Goal: Complete application form: Complete application form

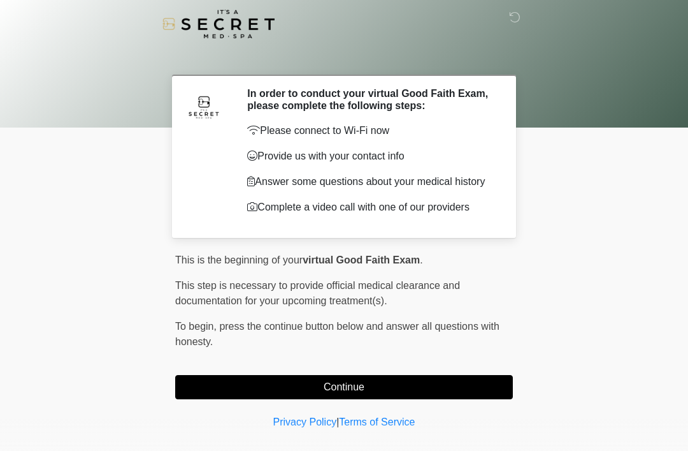
click at [470, 392] on button "Continue" at bounding box center [344, 387] width 338 height 24
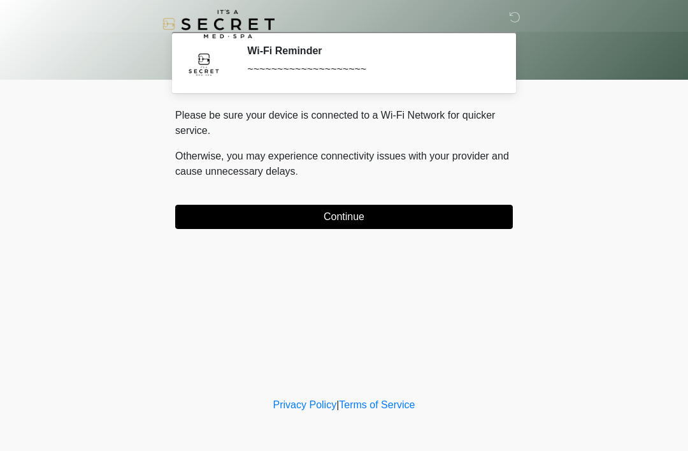
click at [474, 217] on button "Continue" at bounding box center [344, 217] width 338 height 24
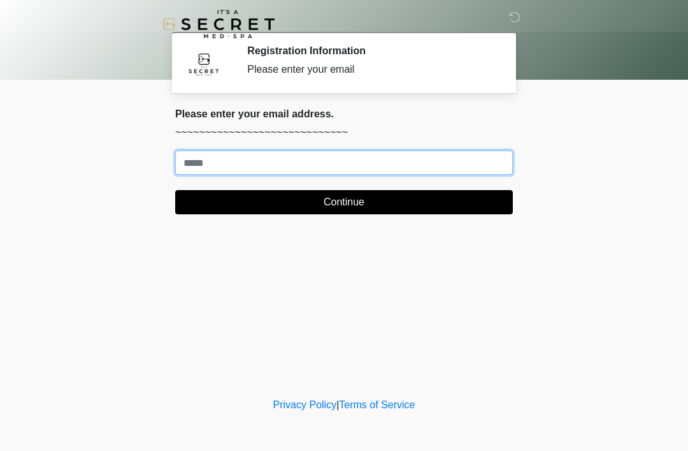
click at [498, 159] on input "Where should we email your treatment plan?" at bounding box center [344, 162] width 338 height 24
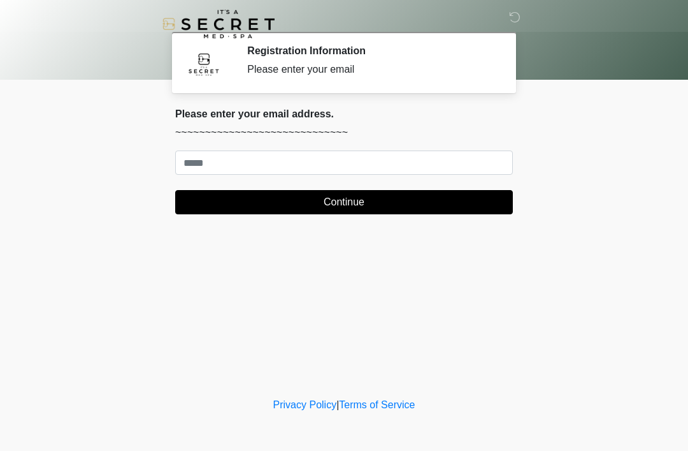
click at [521, 161] on div "This is the beginning of your virtual Good Faith Exam . ﻿﻿﻿﻿﻿﻿﻿﻿ This step is n…" at bounding box center [344, 166] width 357 height 117
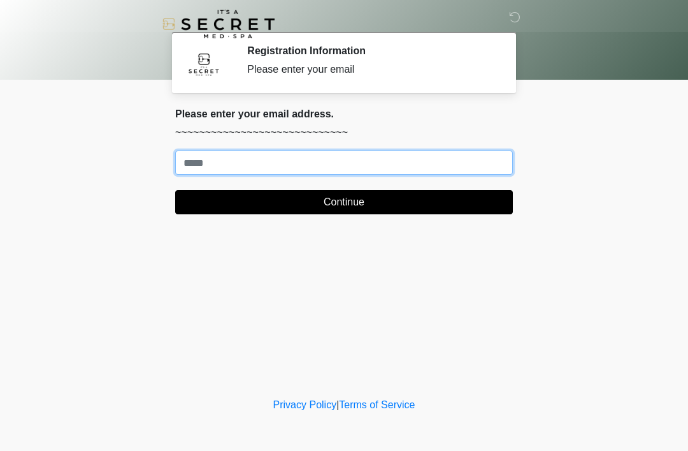
click at [468, 165] on input "Where should we email your treatment plan?" at bounding box center [344, 162] width 338 height 24
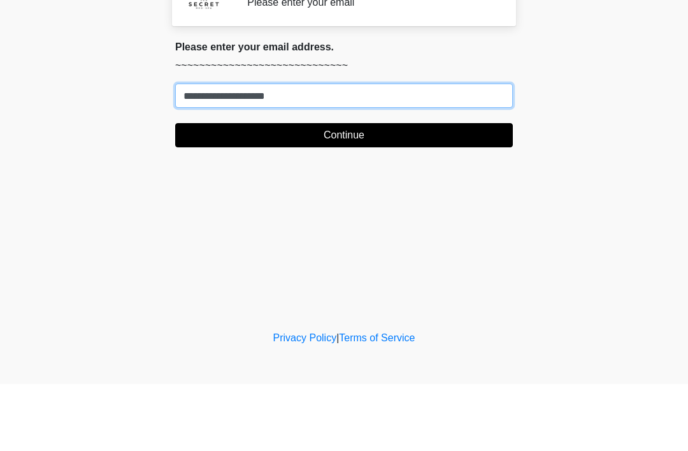
type input "**********"
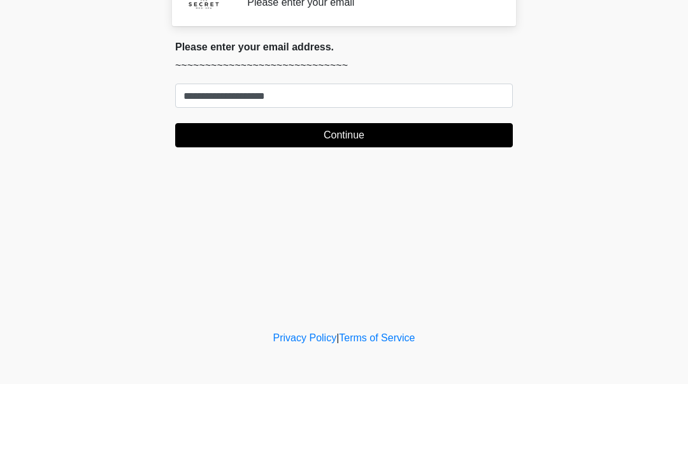
click at [384, 190] on button "Continue" at bounding box center [344, 202] width 338 height 24
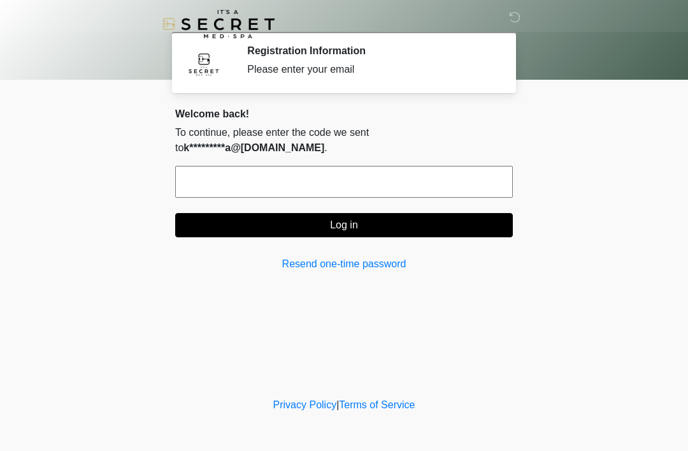
click at [459, 166] on input "text" at bounding box center [344, 182] width 338 height 32
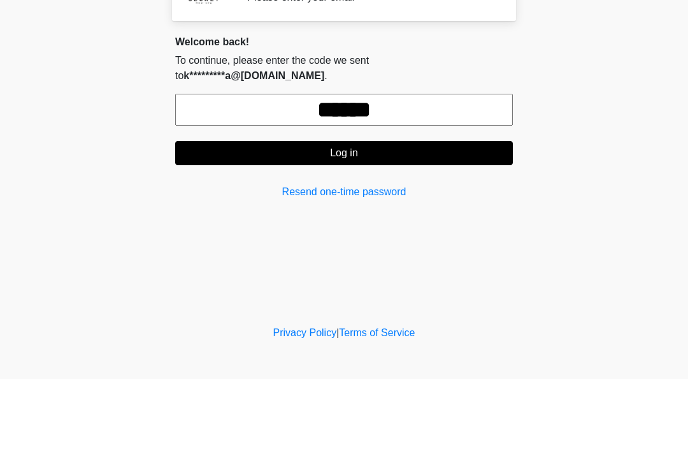
type input "******"
click at [433, 213] on button "Log in" at bounding box center [344, 225] width 338 height 24
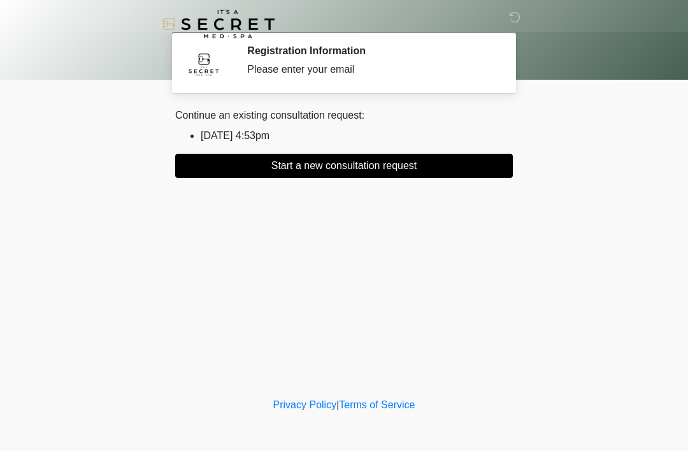
click at [393, 175] on button "Start a new consultation request" at bounding box center [344, 166] width 338 height 24
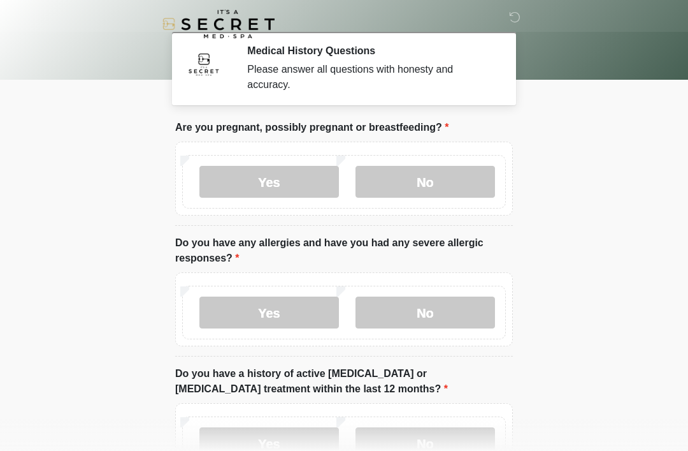
click at [448, 182] on label "No" at bounding box center [426, 182] width 140 height 32
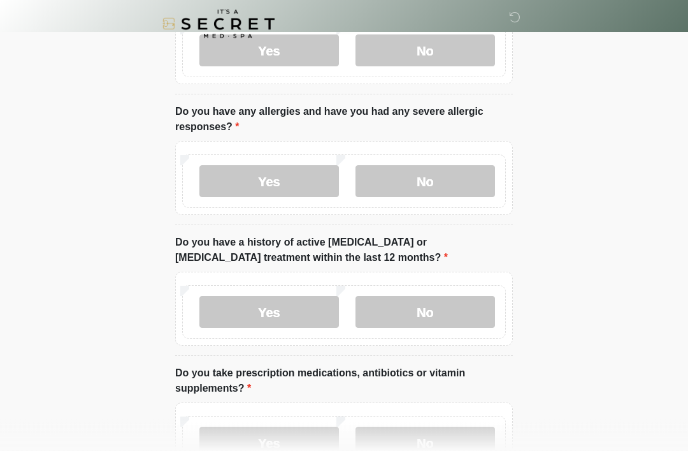
scroll to position [131, 0]
click at [439, 178] on label "No" at bounding box center [426, 181] width 140 height 32
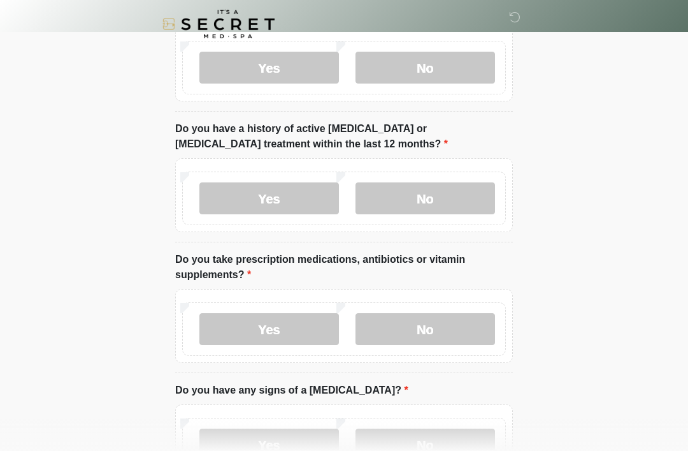
scroll to position [246, 0]
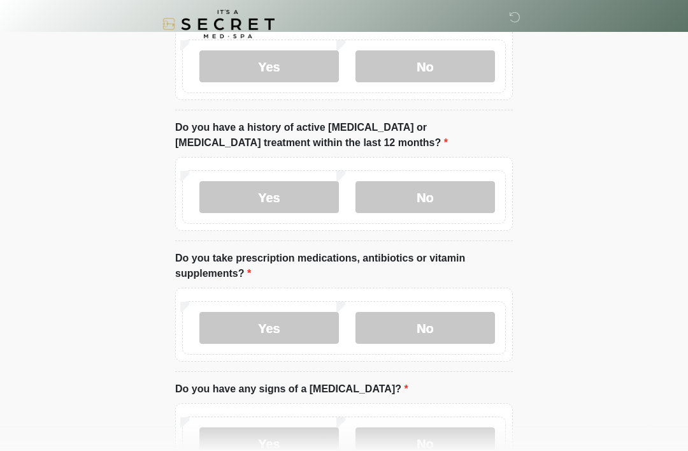
click at [447, 190] on label "No" at bounding box center [426, 197] width 140 height 32
click at [435, 314] on label "No" at bounding box center [426, 328] width 140 height 32
click at [277, 321] on label "Yes" at bounding box center [270, 328] width 140 height 32
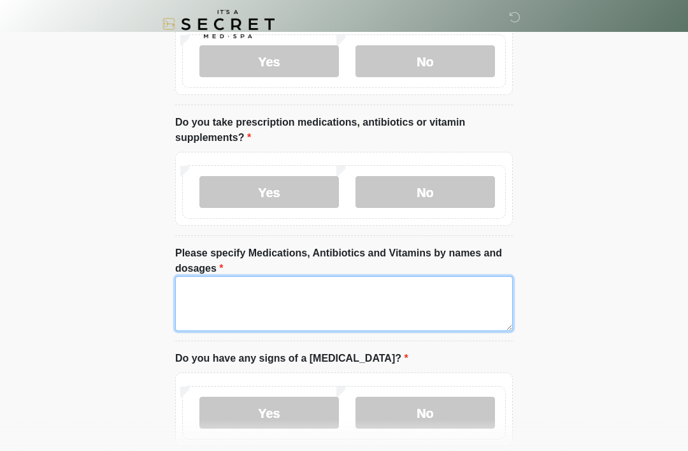
click at [256, 305] on textarea "Please specify Medications, Antibiotics and Vitamins by names and dosages" at bounding box center [344, 303] width 338 height 55
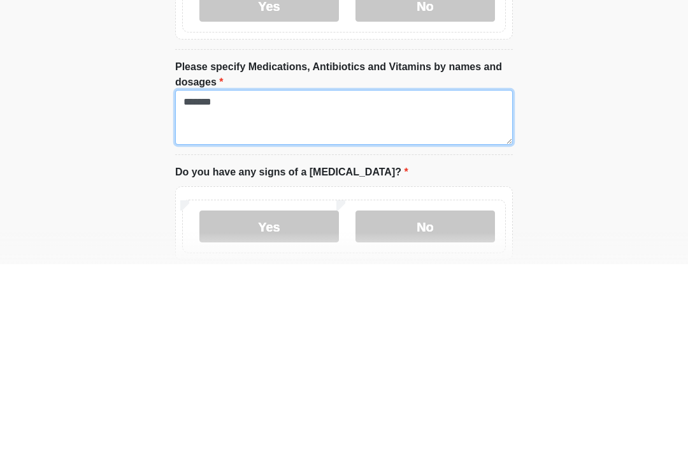
type textarea "*******"
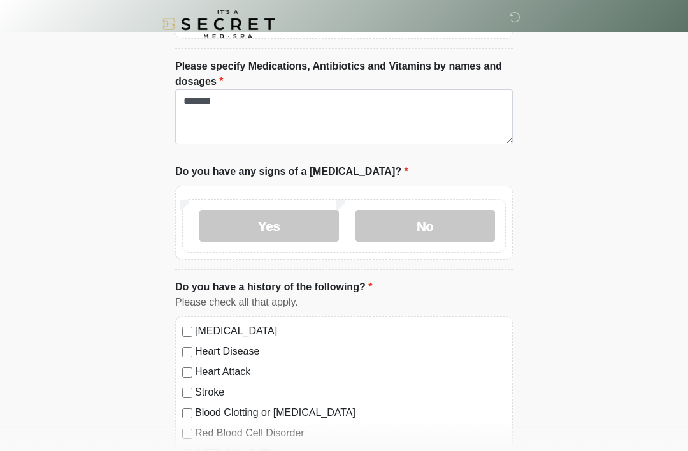
click at [451, 231] on label "No" at bounding box center [426, 226] width 140 height 32
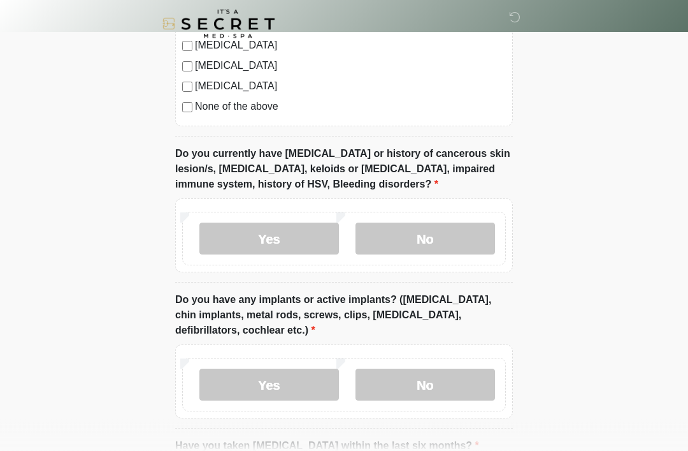
scroll to position [1006, 0]
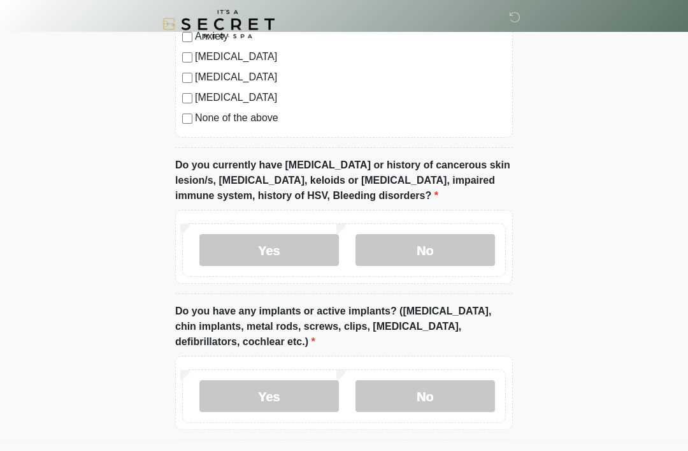
click at [419, 249] on label "No" at bounding box center [426, 250] width 140 height 32
click at [422, 392] on label "No" at bounding box center [426, 396] width 140 height 32
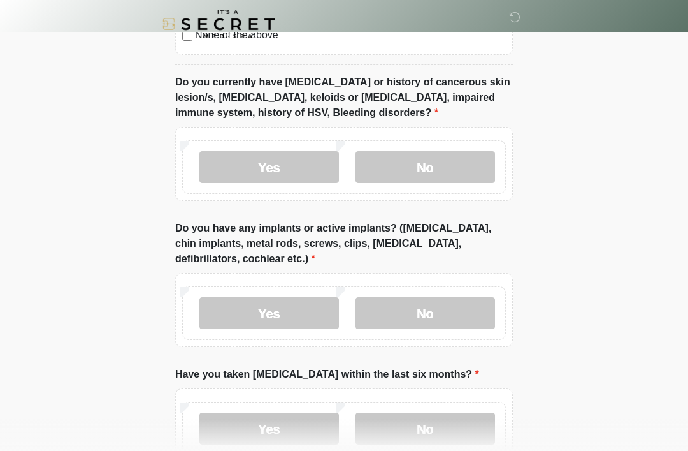
scroll to position [1170, 0]
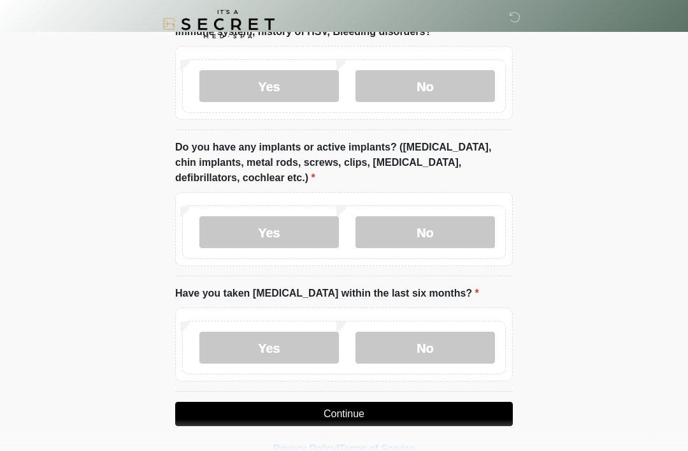
click at [428, 346] on label "No" at bounding box center [426, 347] width 140 height 32
click at [366, 414] on button "Continue" at bounding box center [344, 414] width 338 height 24
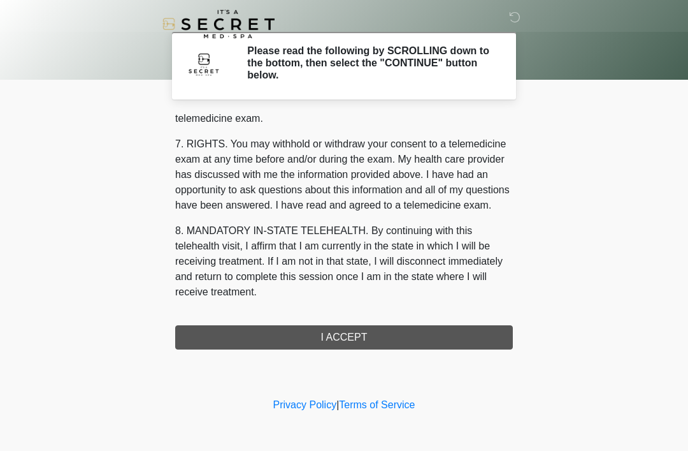
scroll to position [544, 0]
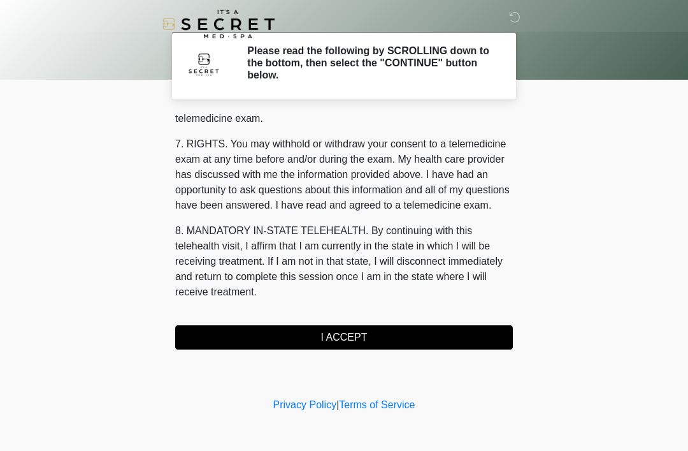
click at [454, 335] on button "I ACCEPT" at bounding box center [344, 337] width 338 height 24
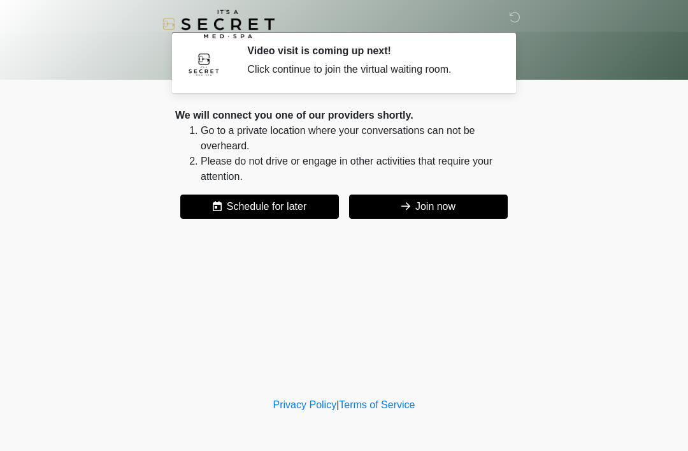
click at [454, 203] on button "Join now" at bounding box center [428, 206] width 159 height 24
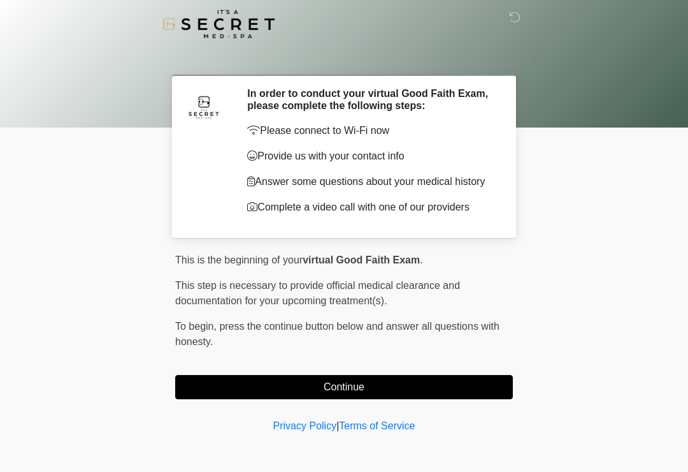
scroll to position [1, 0]
click at [474, 396] on button "Continue" at bounding box center [344, 387] width 338 height 24
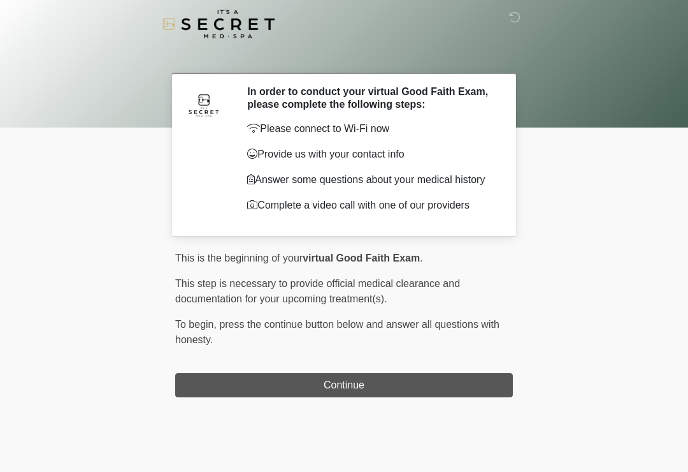
scroll to position [0, 0]
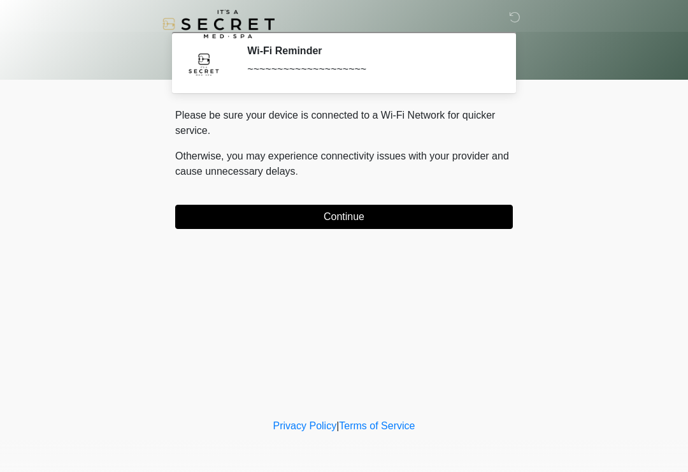
click at [490, 222] on button "Continue" at bounding box center [344, 217] width 338 height 24
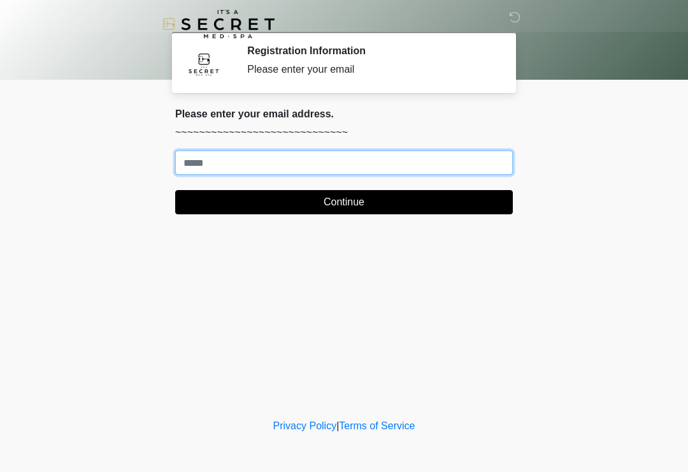
click at [484, 156] on input "Where should we email your treatment plan?" at bounding box center [344, 162] width 338 height 24
click at [410, 159] on input "Where should we email your treatment plan?" at bounding box center [344, 162] width 338 height 24
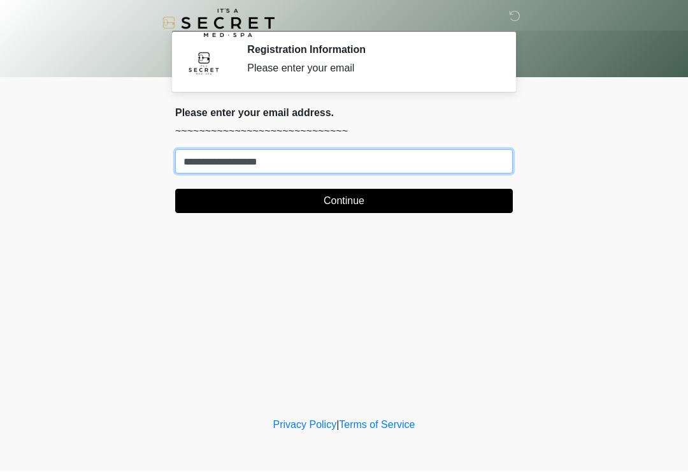
type input "**********"
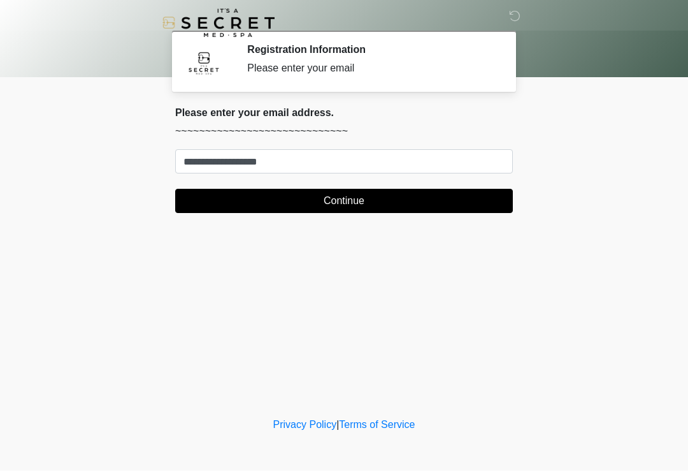
click at [465, 209] on button "Continue" at bounding box center [344, 202] width 338 height 24
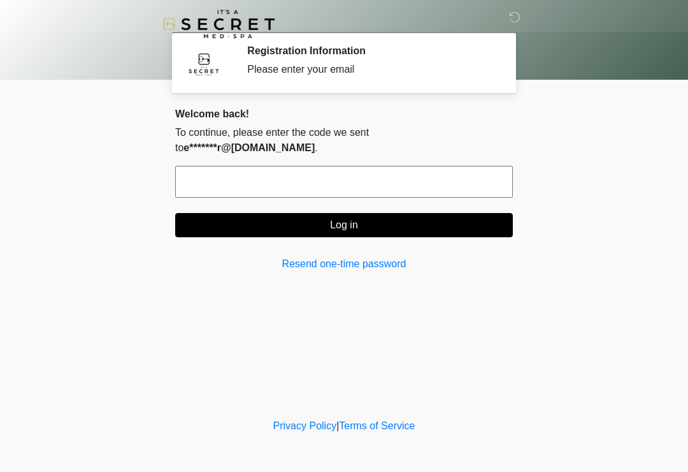
click at [460, 173] on input "text" at bounding box center [344, 182] width 338 height 32
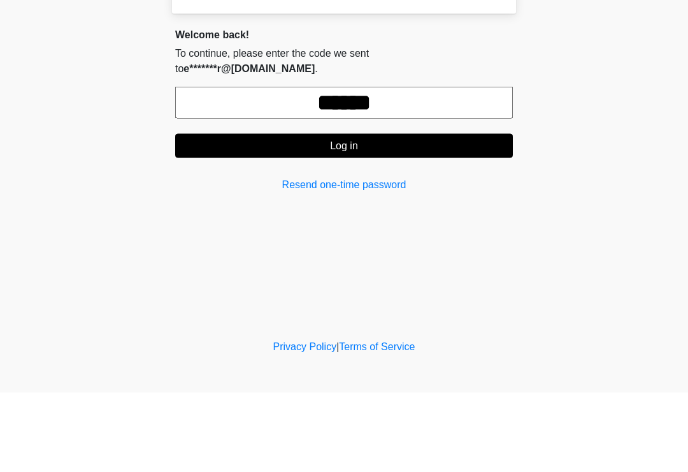
type input "******"
click at [265, 213] on button "Log in" at bounding box center [344, 225] width 338 height 24
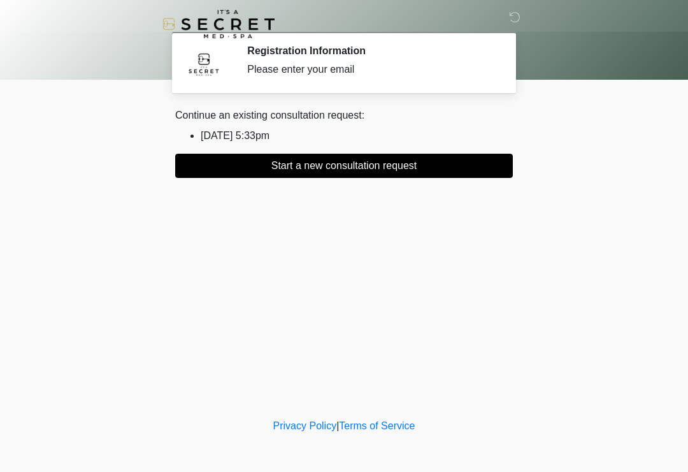
click at [289, 172] on button "Start a new consultation request" at bounding box center [344, 166] width 338 height 24
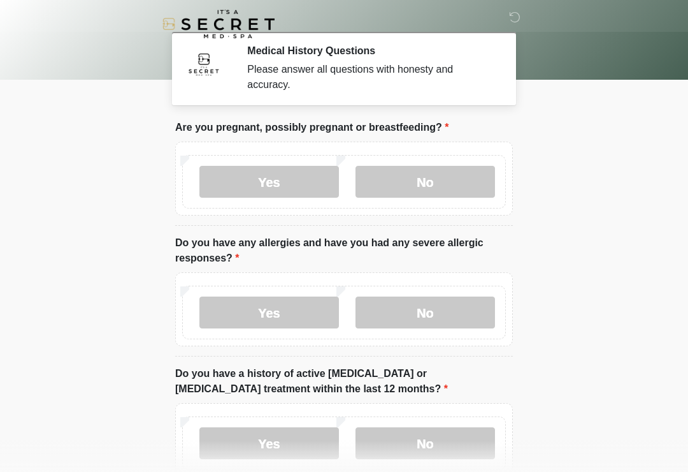
click at [465, 175] on label "No" at bounding box center [426, 182] width 140 height 32
click at [455, 317] on label "No" at bounding box center [426, 312] width 140 height 32
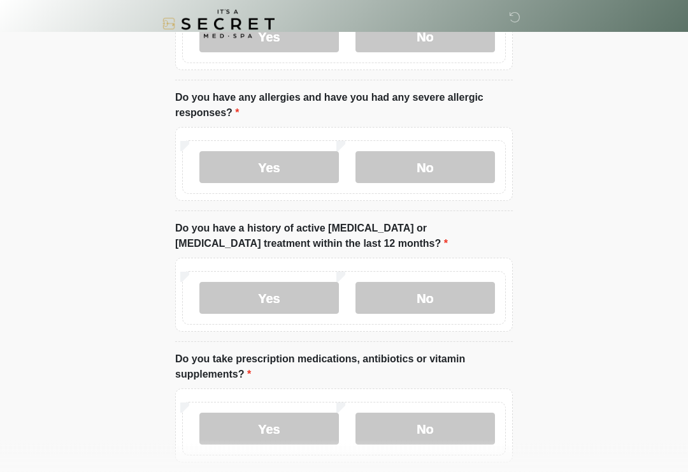
scroll to position [148, 0]
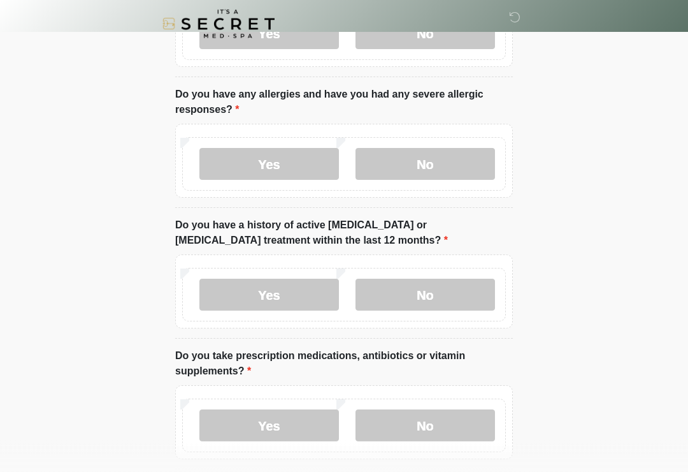
click at [461, 285] on label "No" at bounding box center [426, 295] width 140 height 32
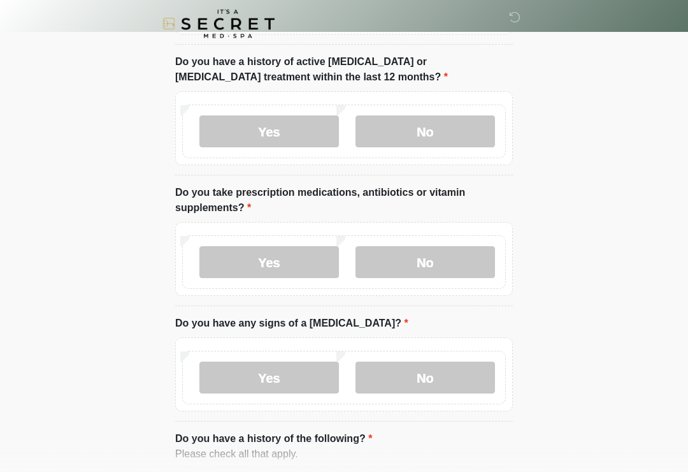
scroll to position [347, 0]
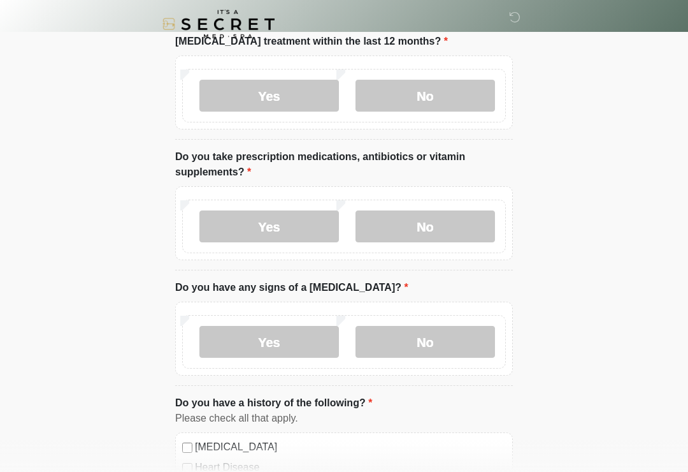
click at [316, 233] on label "Yes" at bounding box center [270, 226] width 140 height 32
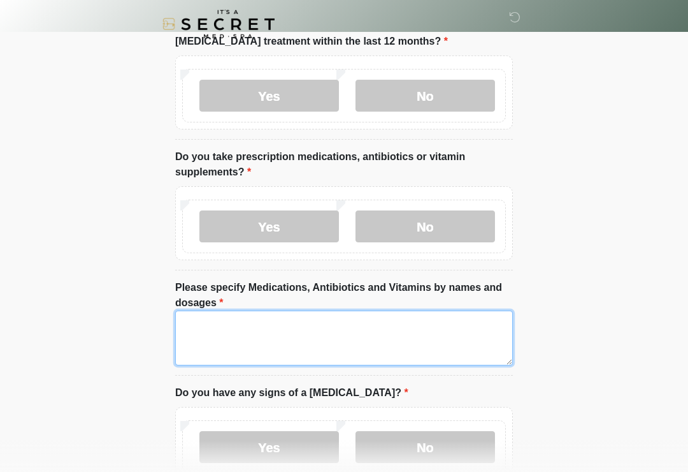
click at [389, 347] on textarea "Please specify Medications, Antibiotics and Vitamins by names and dosages" at bounding box center [344, 337] width 338 height 55
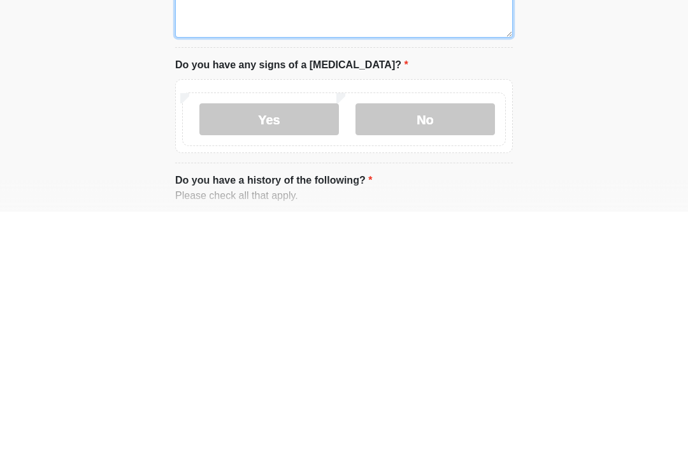
scroll to position [416, 0]
type textarea "**********"
click at [391, 363] on label "No" at bounding box center [426, 379] width 140 height 32
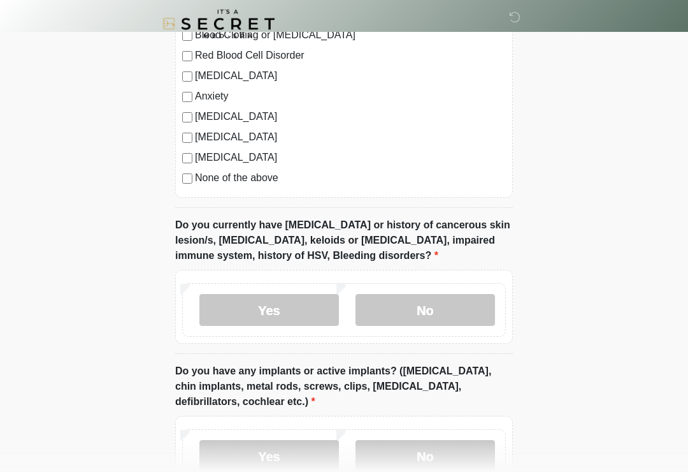
scroll to position [946, 0]
click at [421, 305] on label "No" at bounding box center [426, 310] width 140 height 32
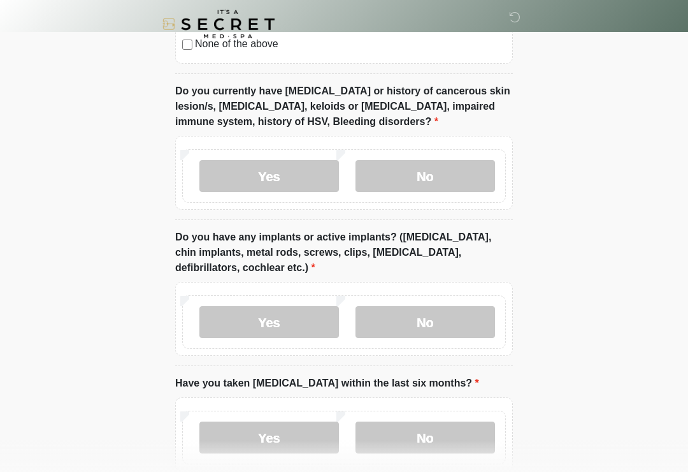
click at [397, 324] on label "No" at bounding box center [426, 322] width 140 height 32
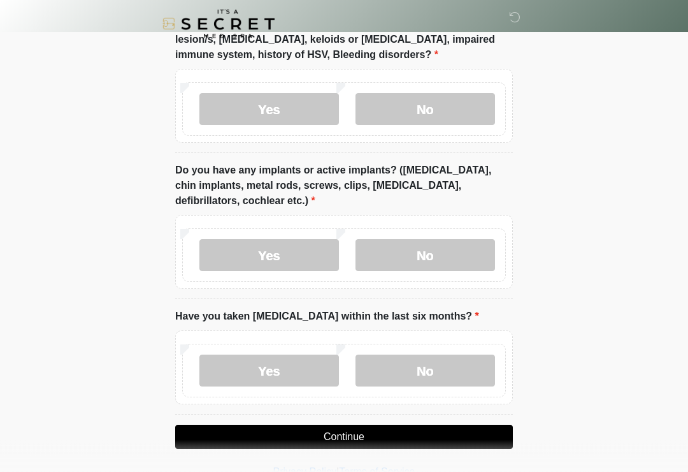
scroll to position [1170, 0]
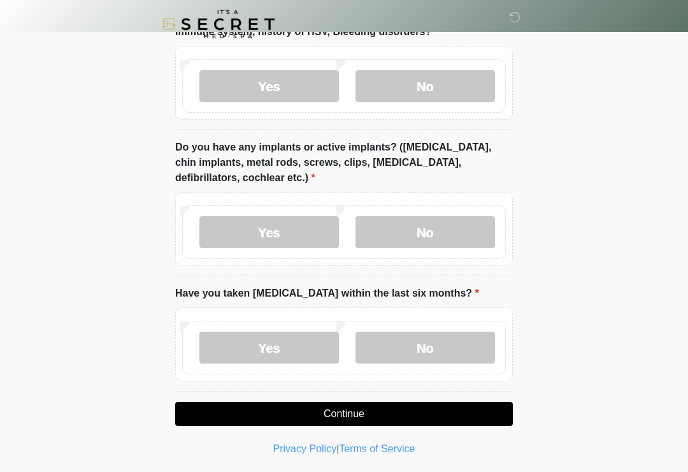
click at [421, 346] on label "No" at bounding box center [426, 347] width 140 height 32
click at [374, 413] on button "Continue" at bounding box center [344, 414] width 338 height 24
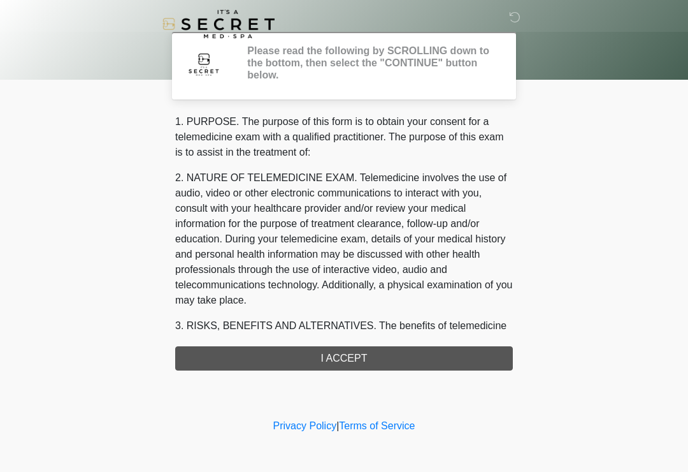
scroll to position [0, 0]
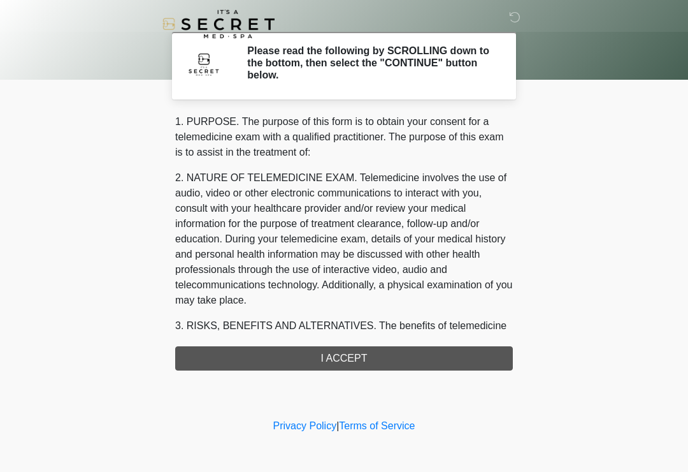
click at [381, 361] on div "1. PURPOSE. The purpose of this form is to obtain your consent for a telemedici…" at bounding box center [344, 242] width 338 height 256
click at [353, 358] on div "1. PURPOSE. The purpose of this form is to obtain your consent for a telemedici…" at bounding box center [344, 242] width 338 height 256
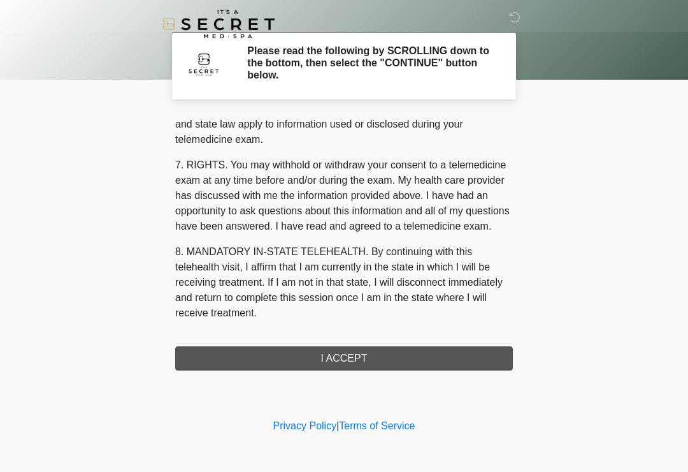
scroll to position [523, 0]
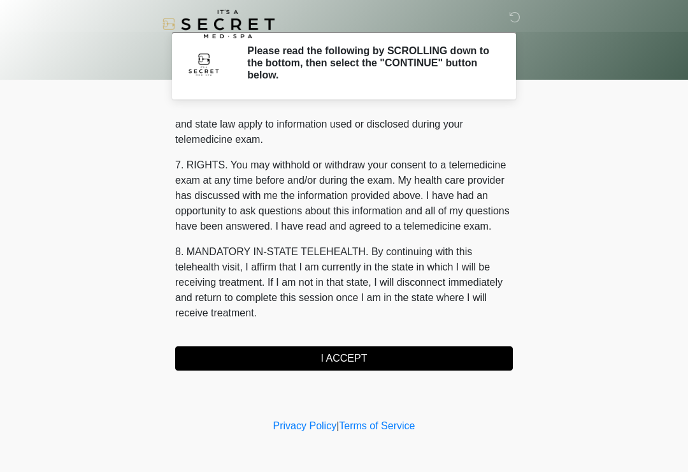
click at [341, 362] on button "I ACCEPT" at bounding box center [344, 358] width 338 height 24
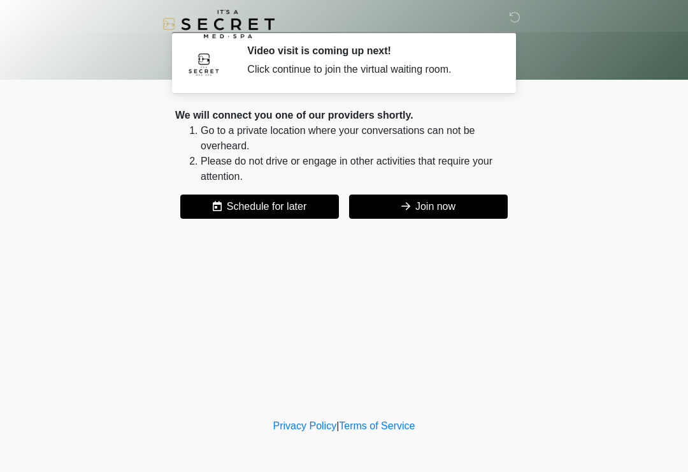
click at [439, 183] on li "Please do not drive or engage in other activities that require your attention." at bounding box center [357, 169] width 312 height 31
click at [463, 212] on button "Join now" at bounding box center [428, 206] width 159 height 24
